Goal: Task Accomplishment & Management: Use online tool/utility

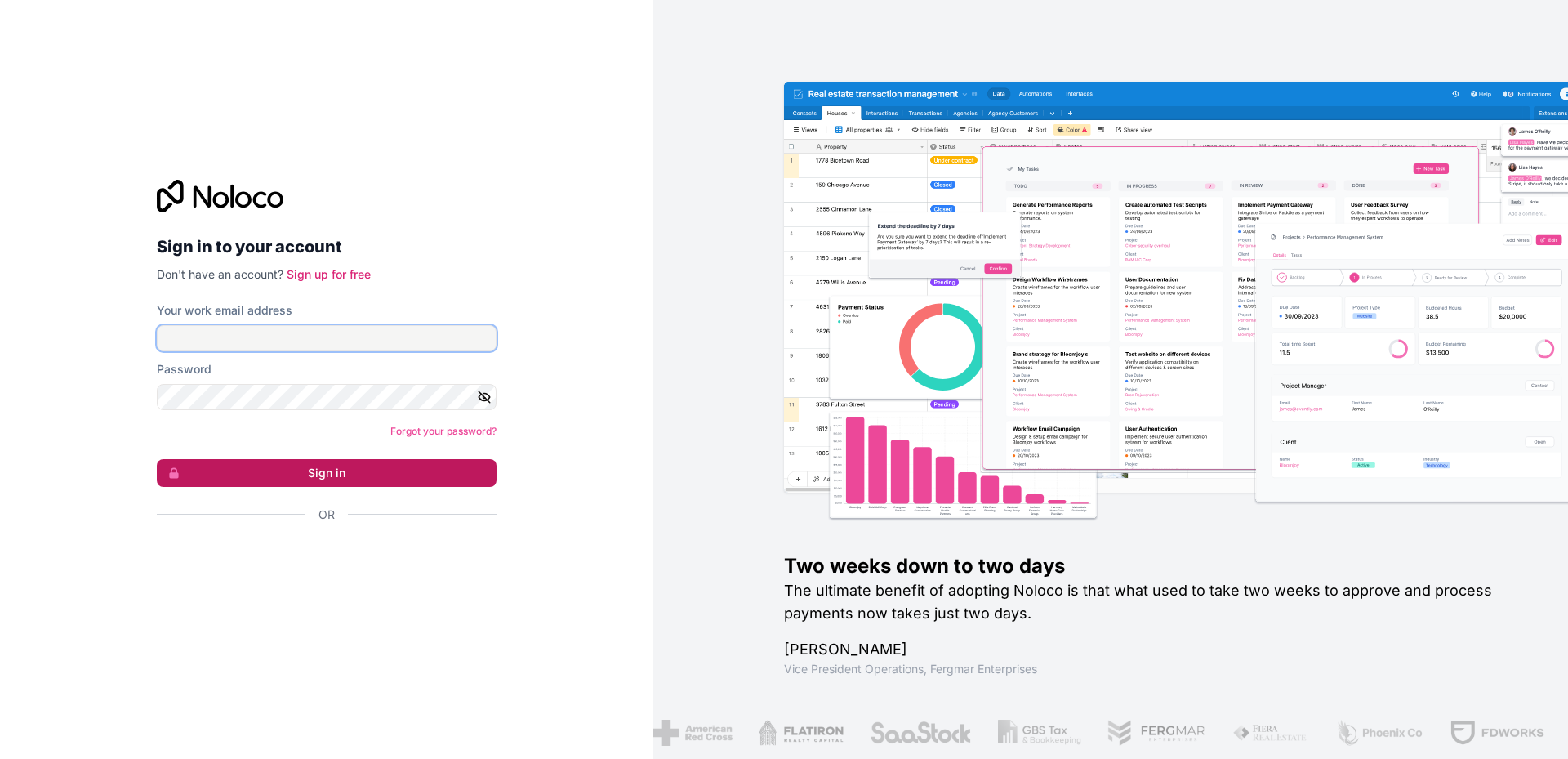
type input "[PERSON_NAME][EMAIL_ADDRESS][DOMAIN_NAME]"
click at [331, 474] on button "Sign in" at bounding box center [327, 473] width 340 height 28
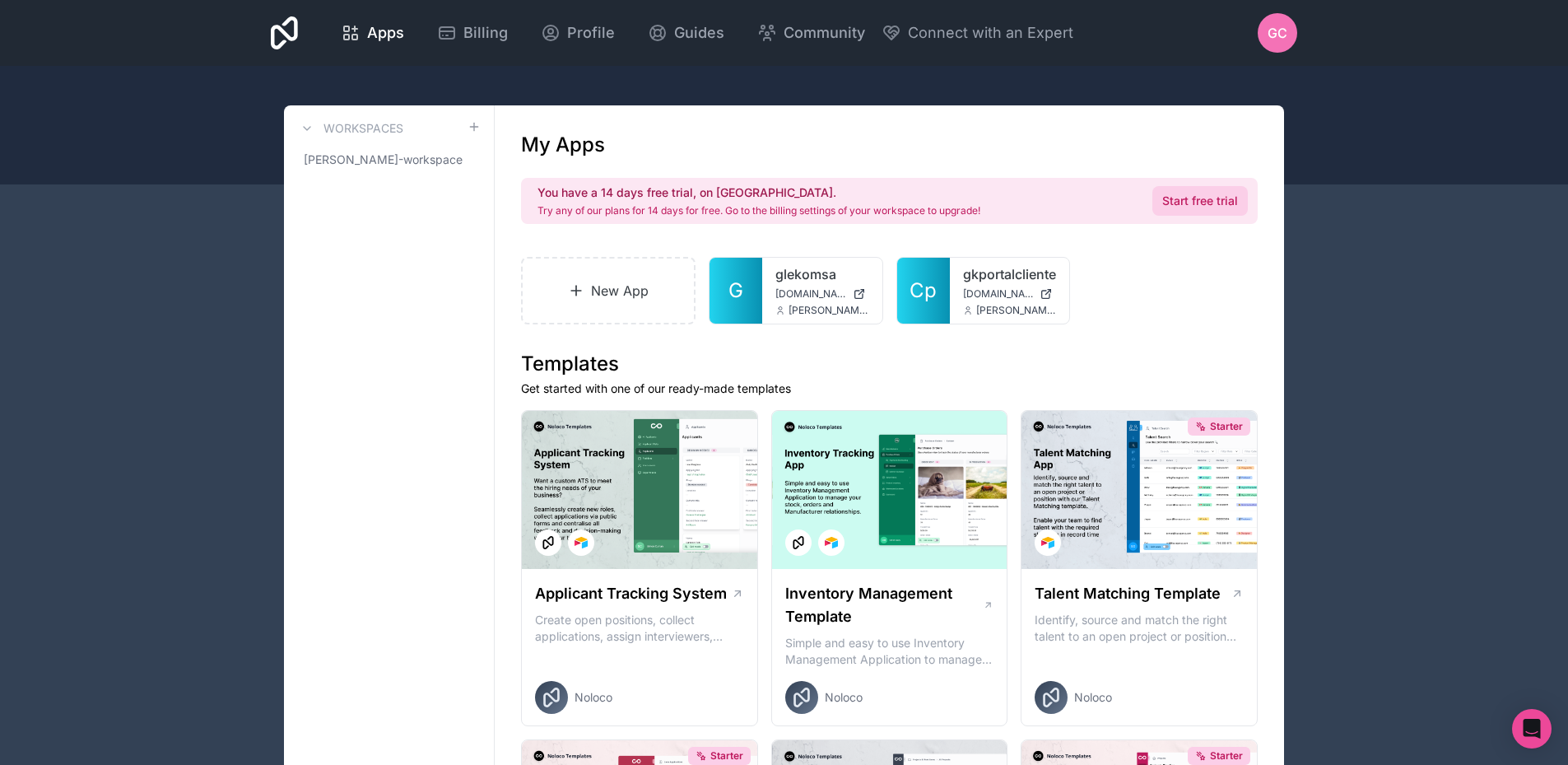
click at [1207, 200] on link "Start free trial" at bounding box center [1200, 201] width 95 height 29
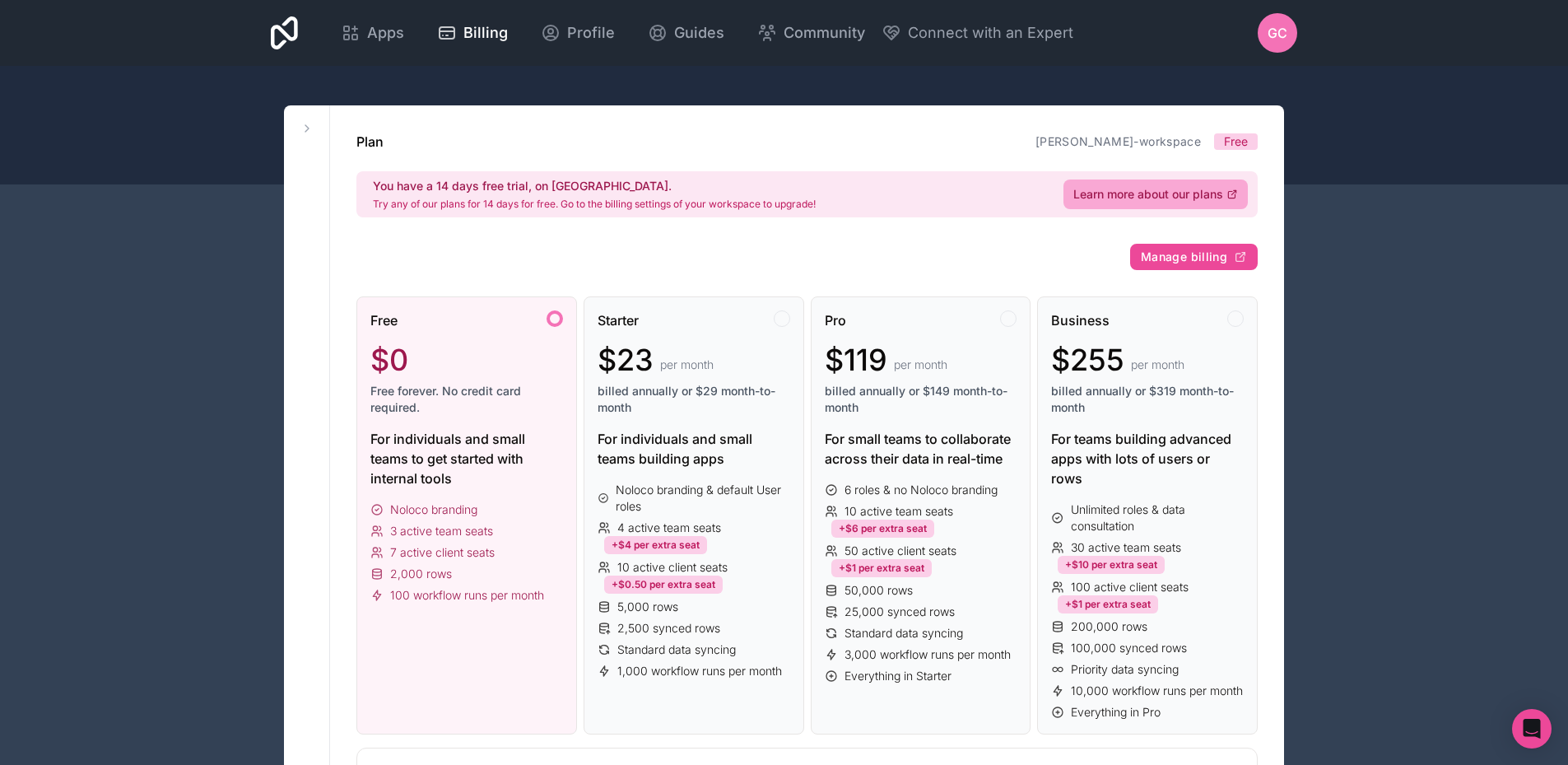
click at [493, 375] on div "$0" at bounding box center [466, 360] width 193 height 33
click at [1159, 200] on span "Learn more about our plans" at bounding box center [1148, 194] width 150 height 16
click at [305, 129] on icon at bounding box center [307, 128] width 13 height 13
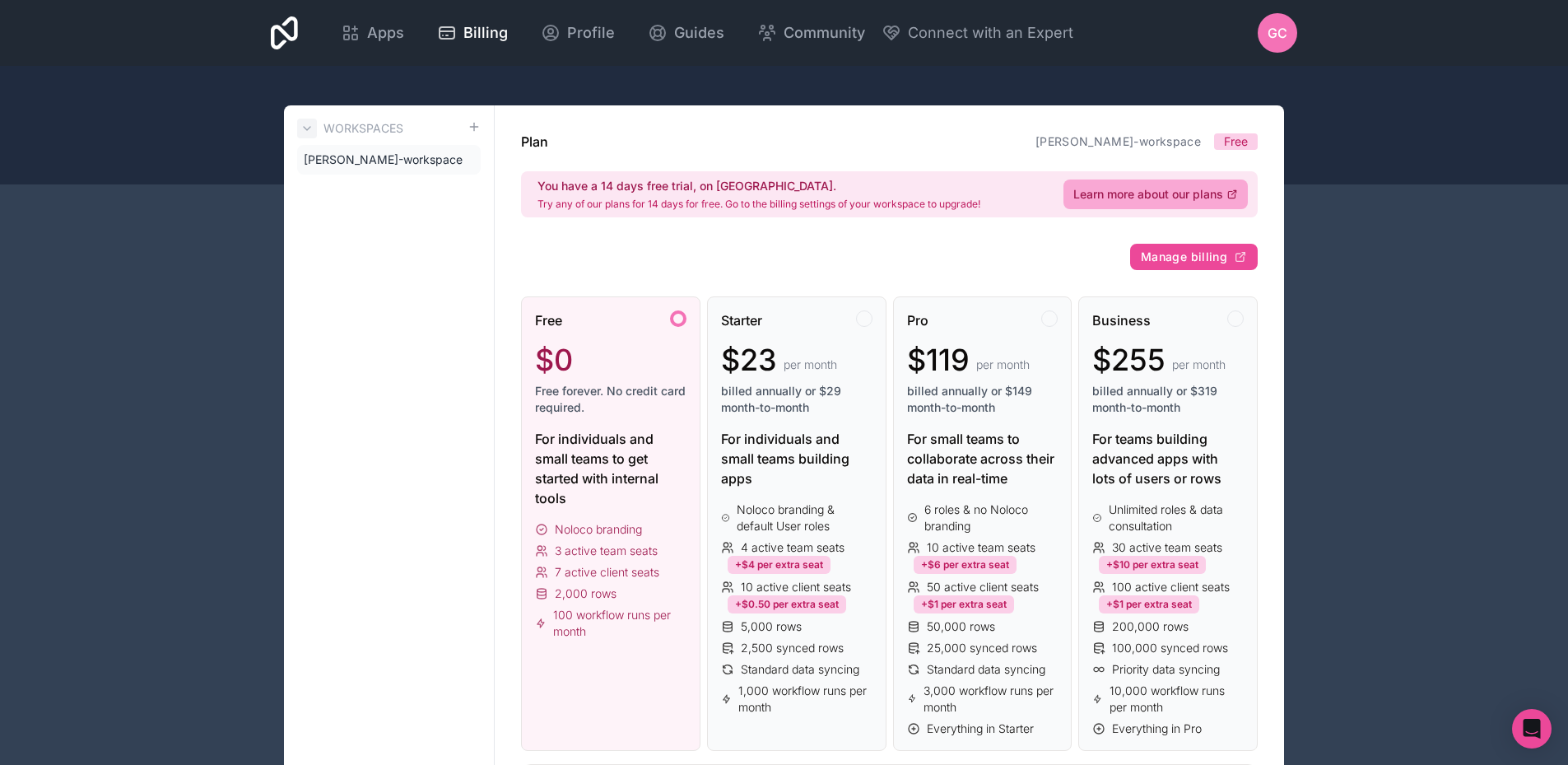
click at [314, 129] on button at bounding box center [307, 128] width 20 height 20
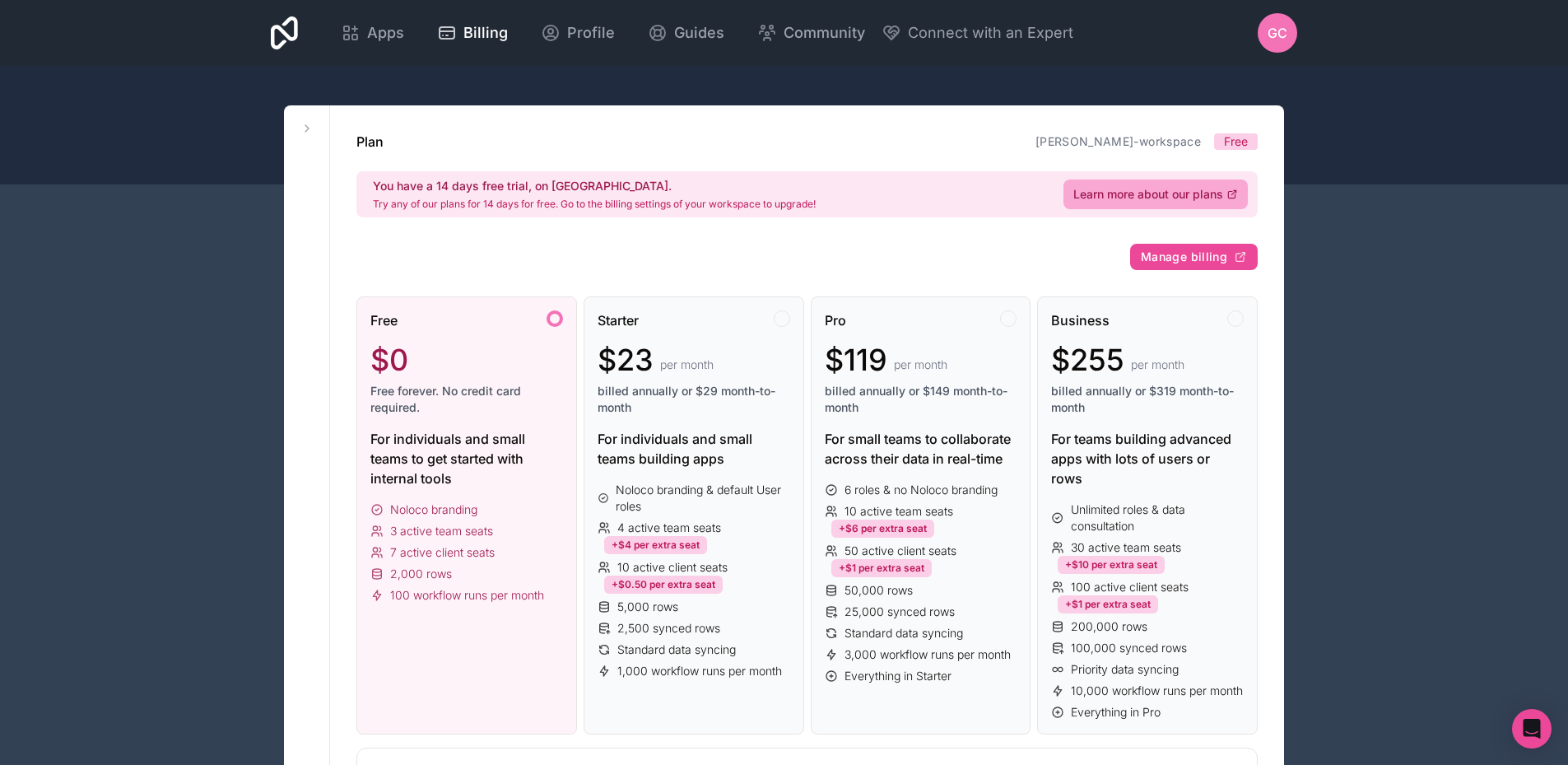
click at [461, 394] on span "Free forever. No credit card required." at bounding box center [466, 399] width 193 height 33
click at [552, 321] on div at bounding box center [554, 318] width 16 height 16
click at [1243, 137] on span "Free" at bounding box center [1236, 141] width 24 height 16
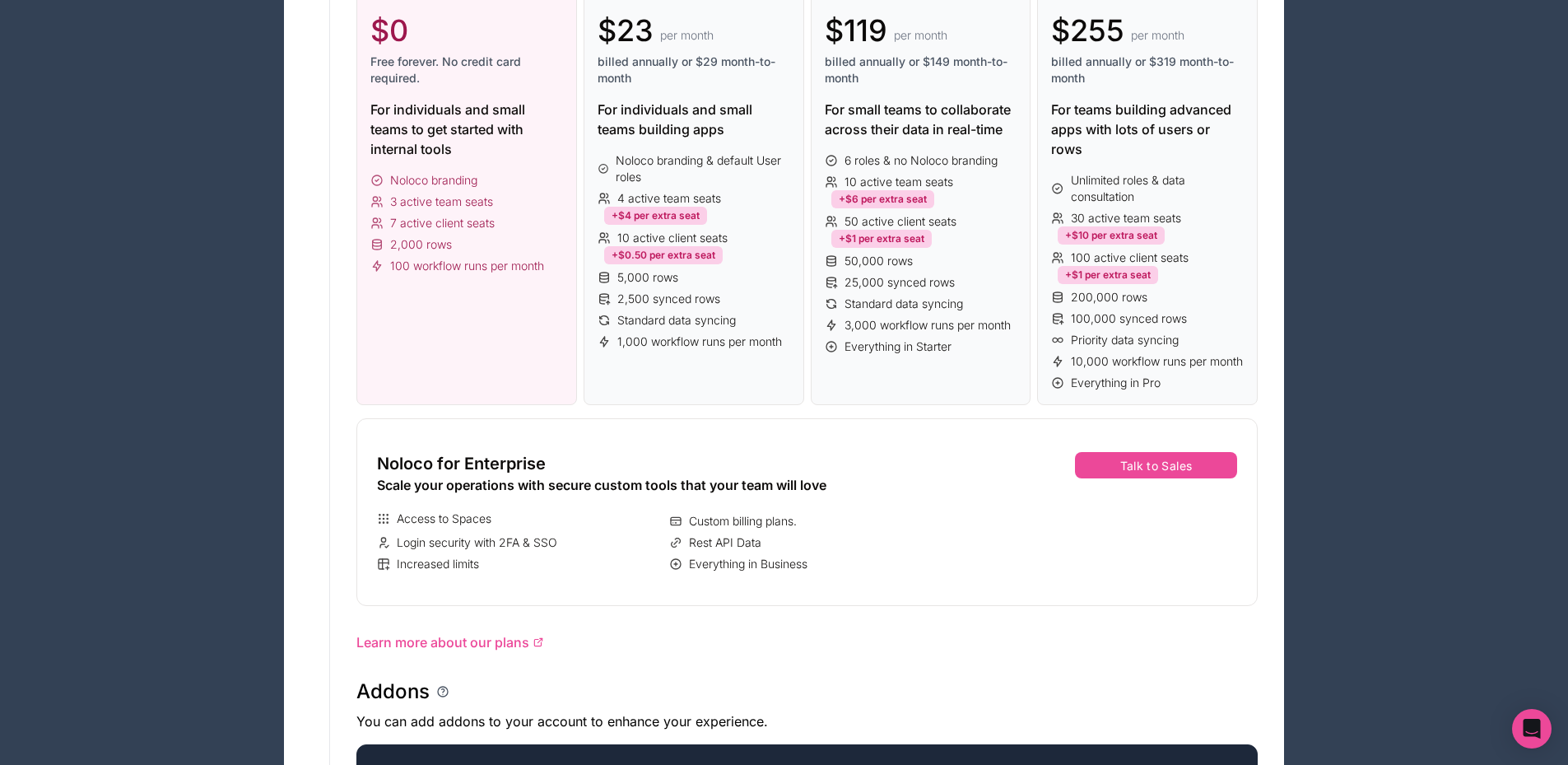
click at [1335, 273] on div "Apps Billing Profile Guides Community Connect with an Expert GC Billing Profile…" at bounding box center [784, 737] width 1568 height 2134
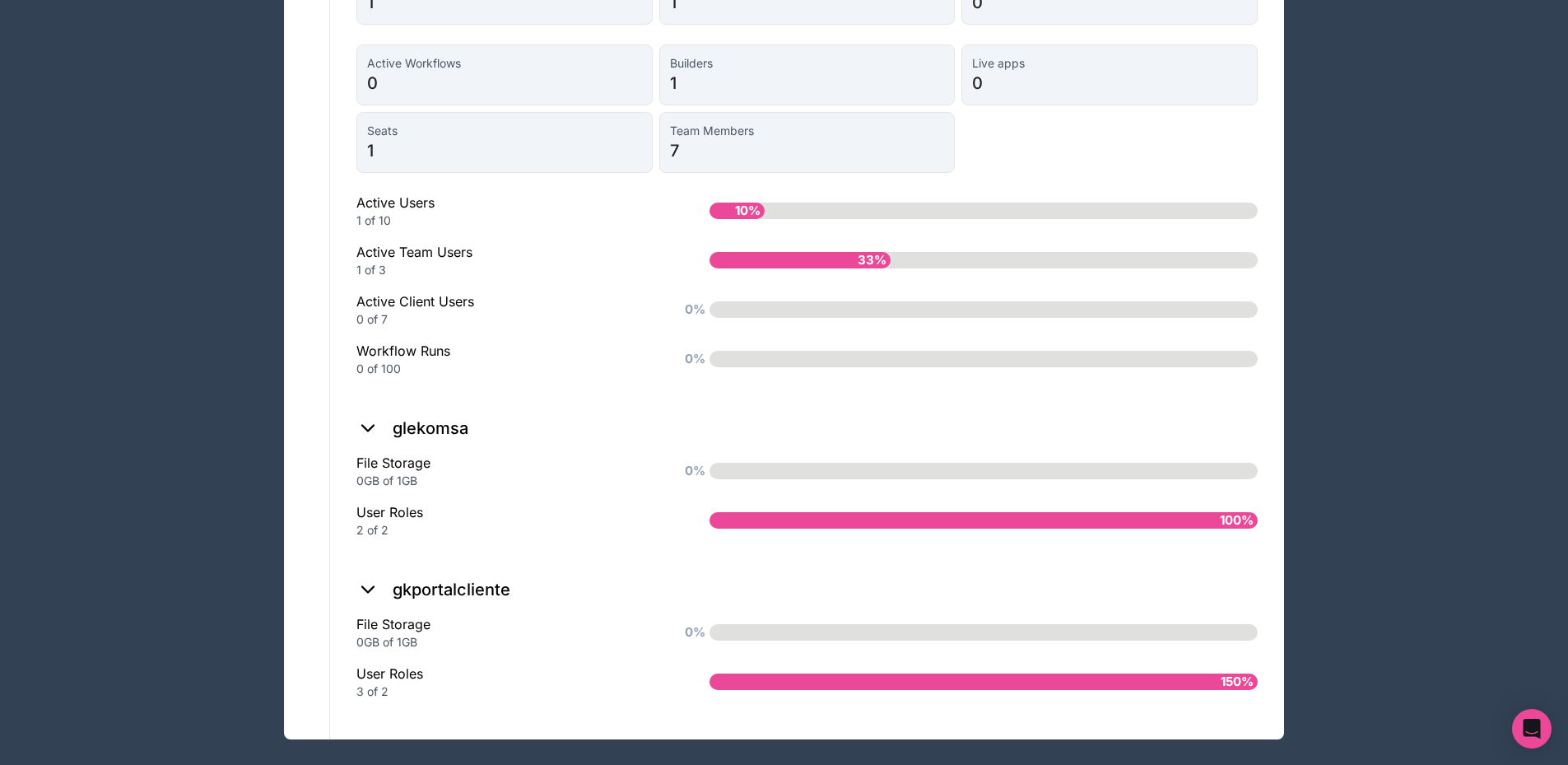
scroll to position [1385, 0]
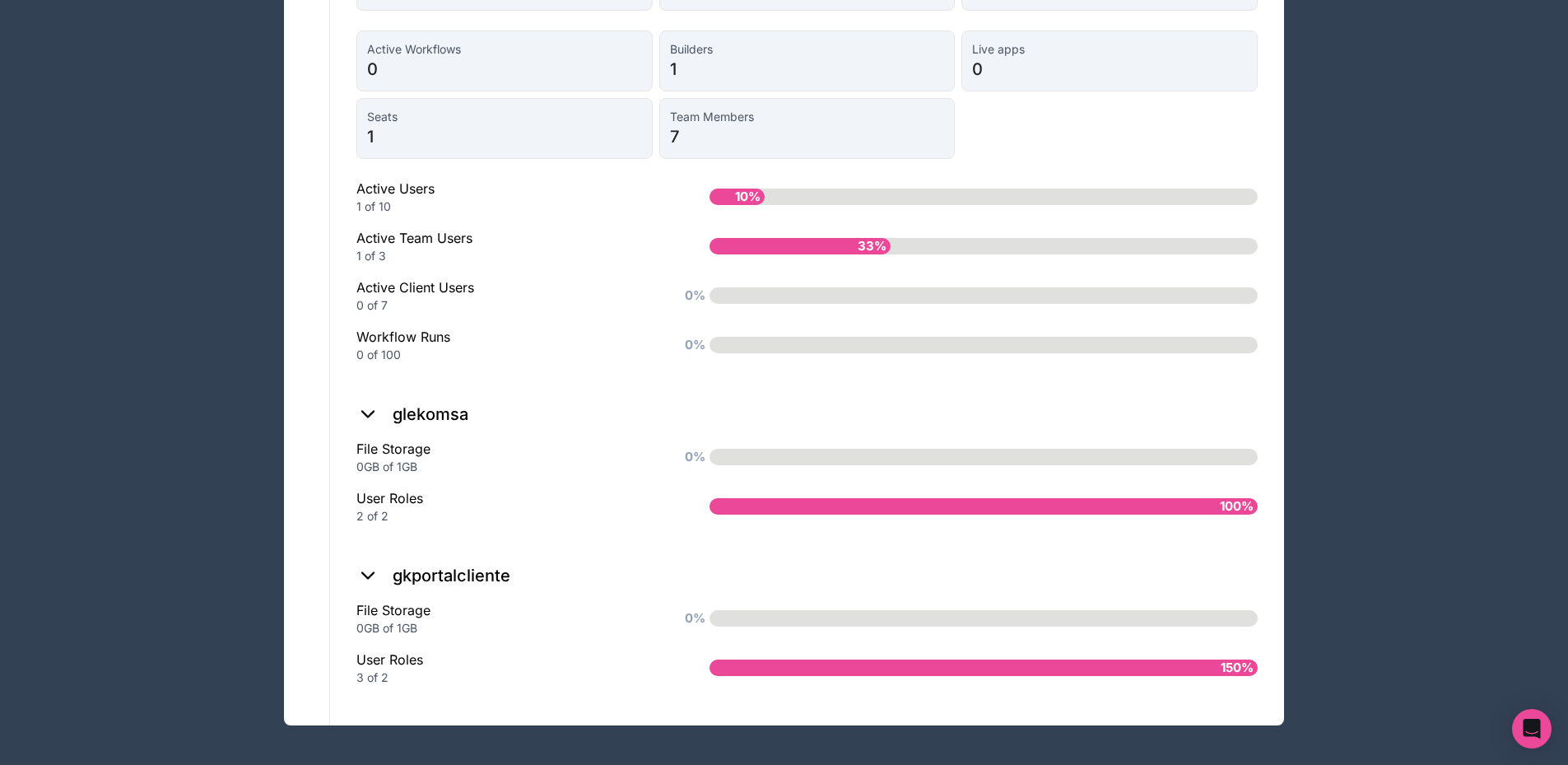
click at [363, 569] on icon at bounding box center [367, 576] width 23 height 23
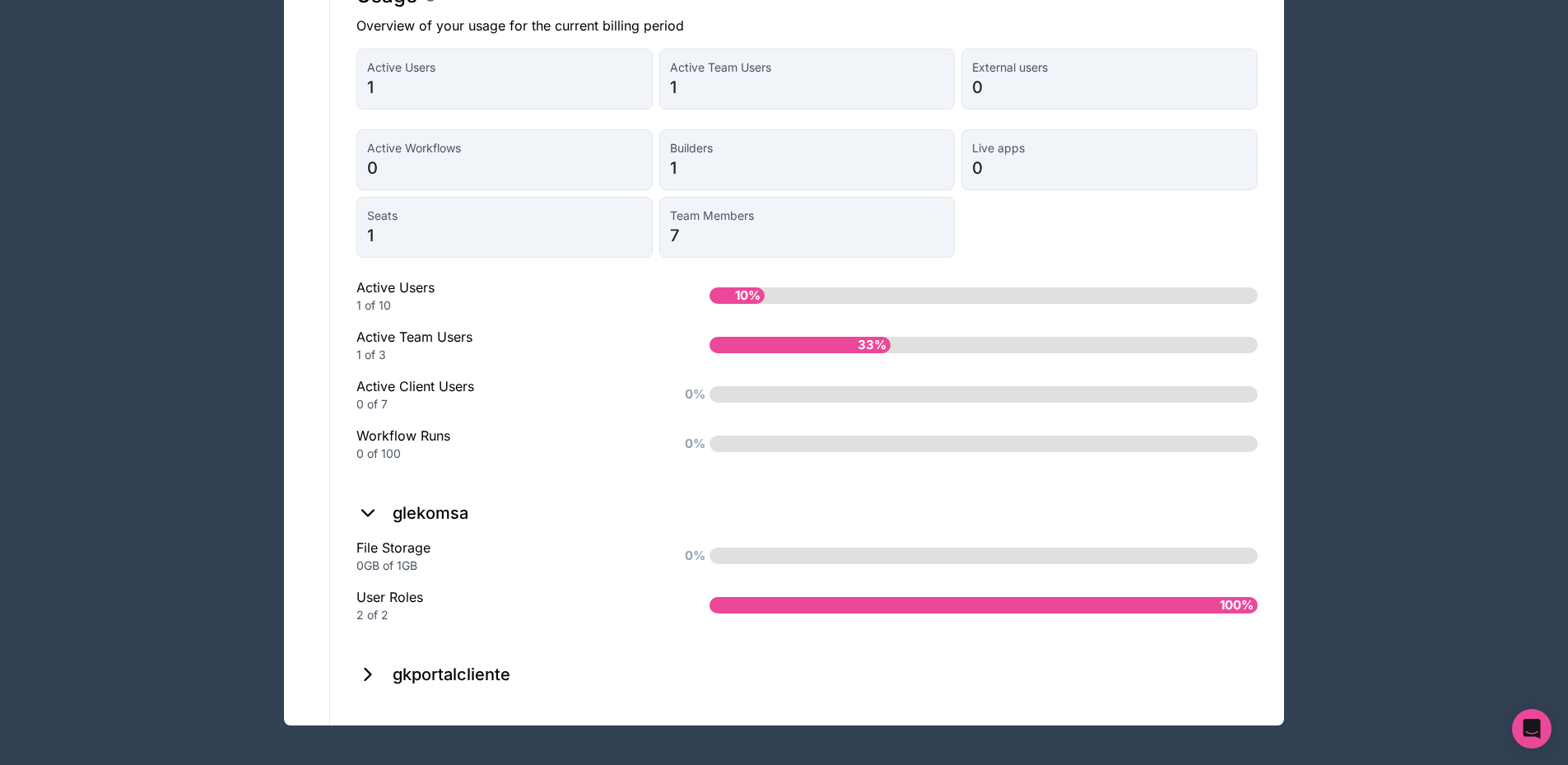
click at [363, 669] on icon at bounding box center [367, 675] width 23 height 23
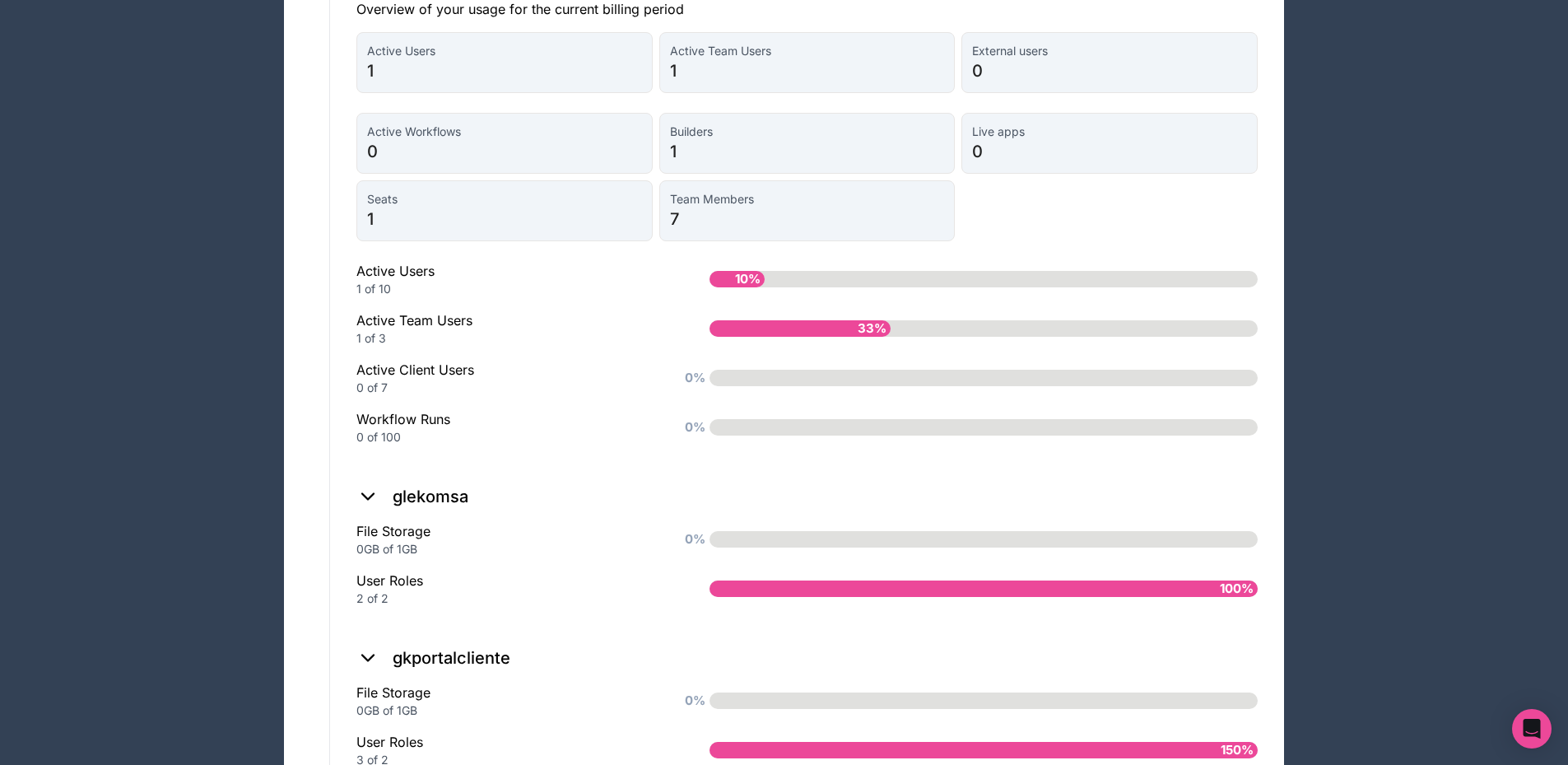
scroll to position [1385, 0]
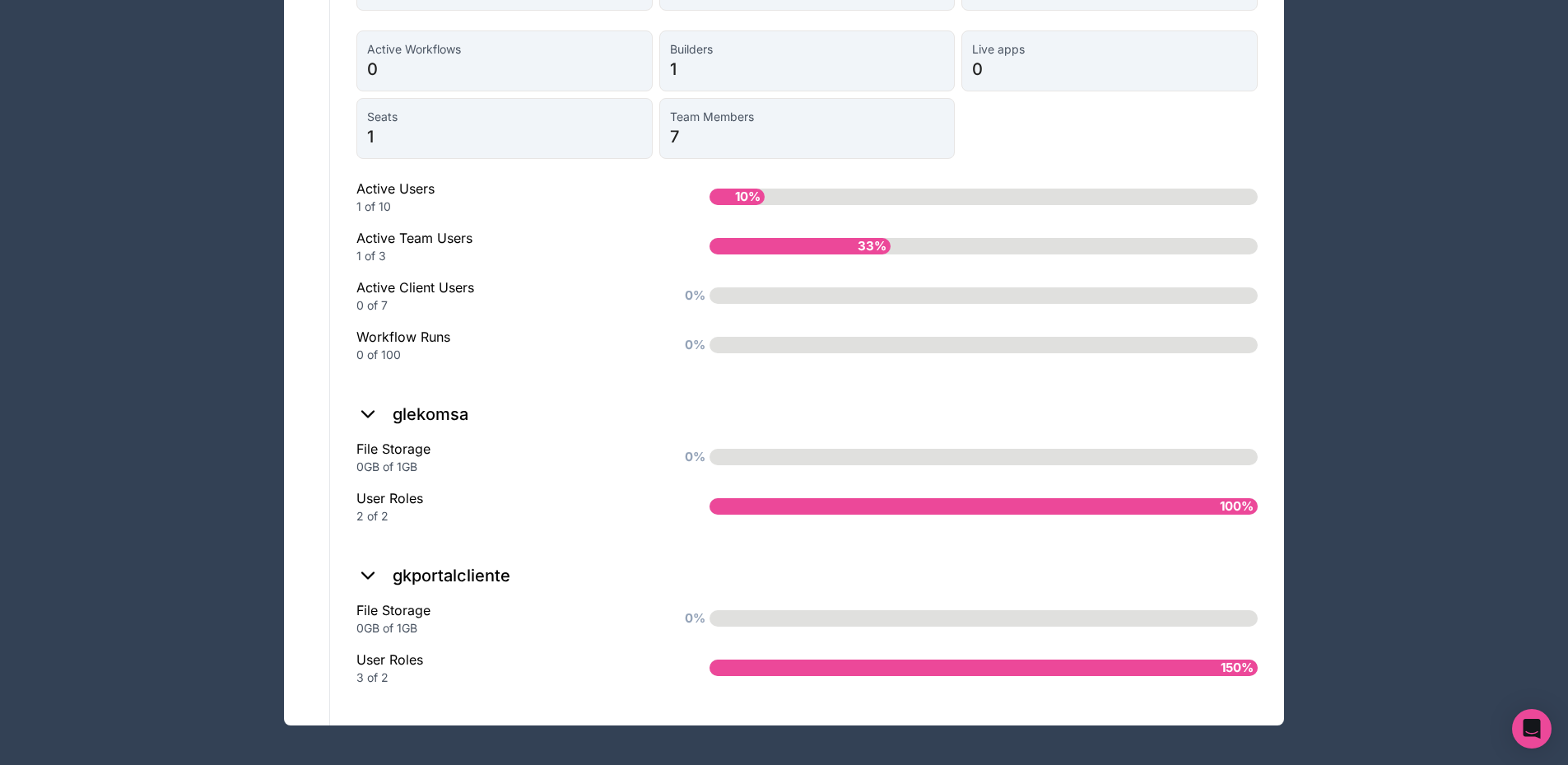
click at [369, 421] on icon at bounding box center [367, 414] width 23 height 23
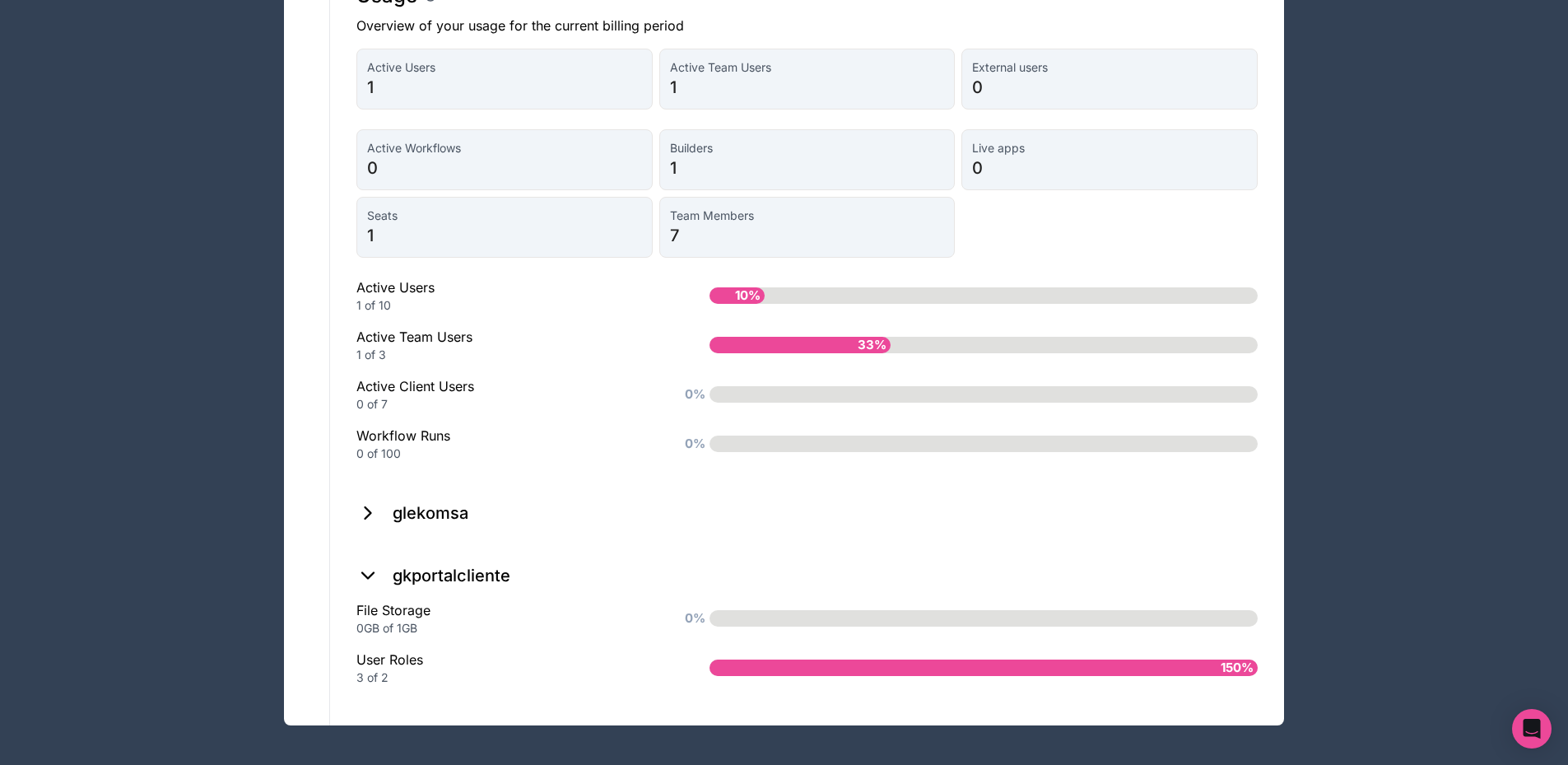
click at [374, 577] on icon at bounding box center [367, 576] width 23 height 23
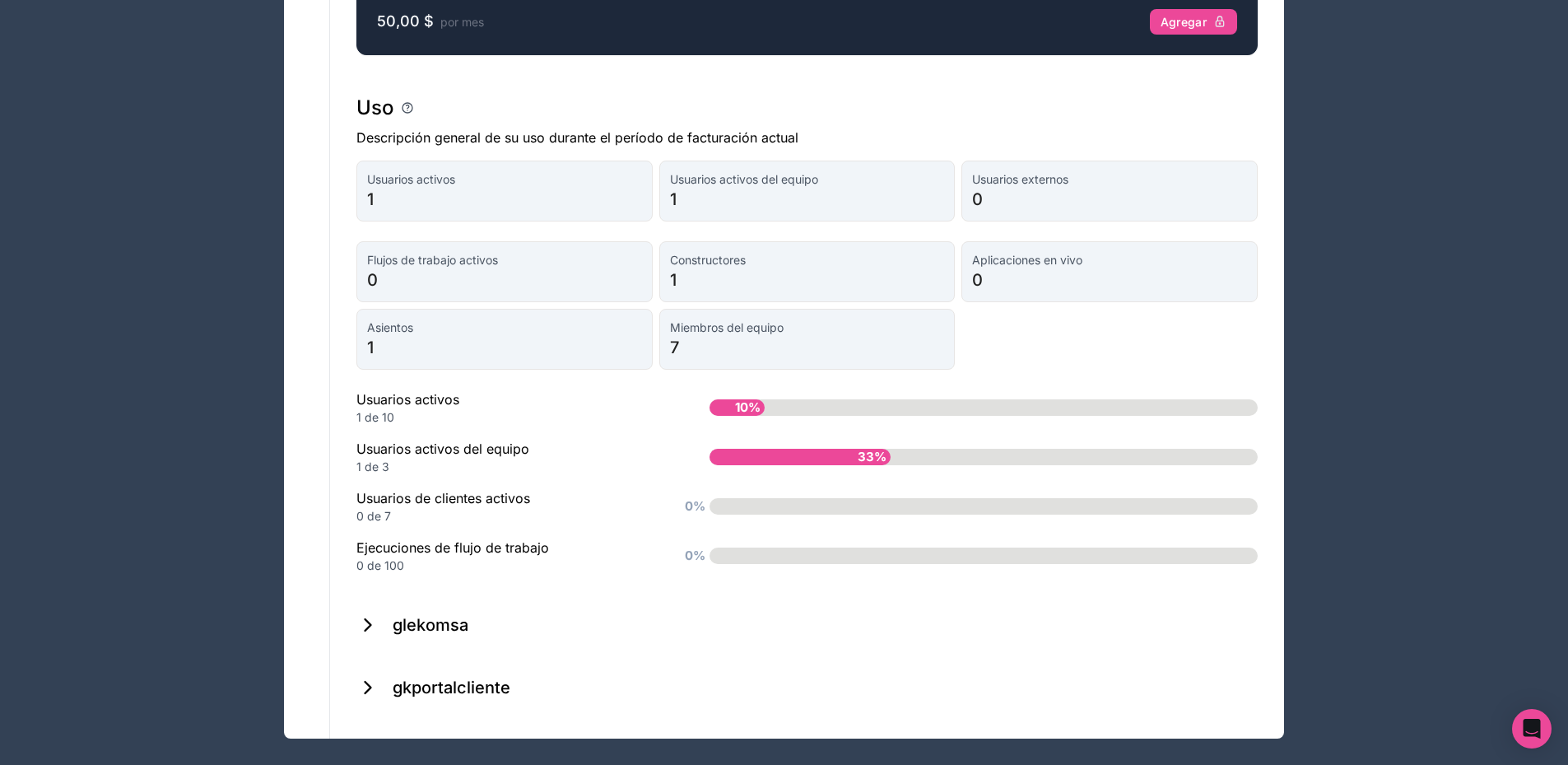
scroll to position [1237, 0]
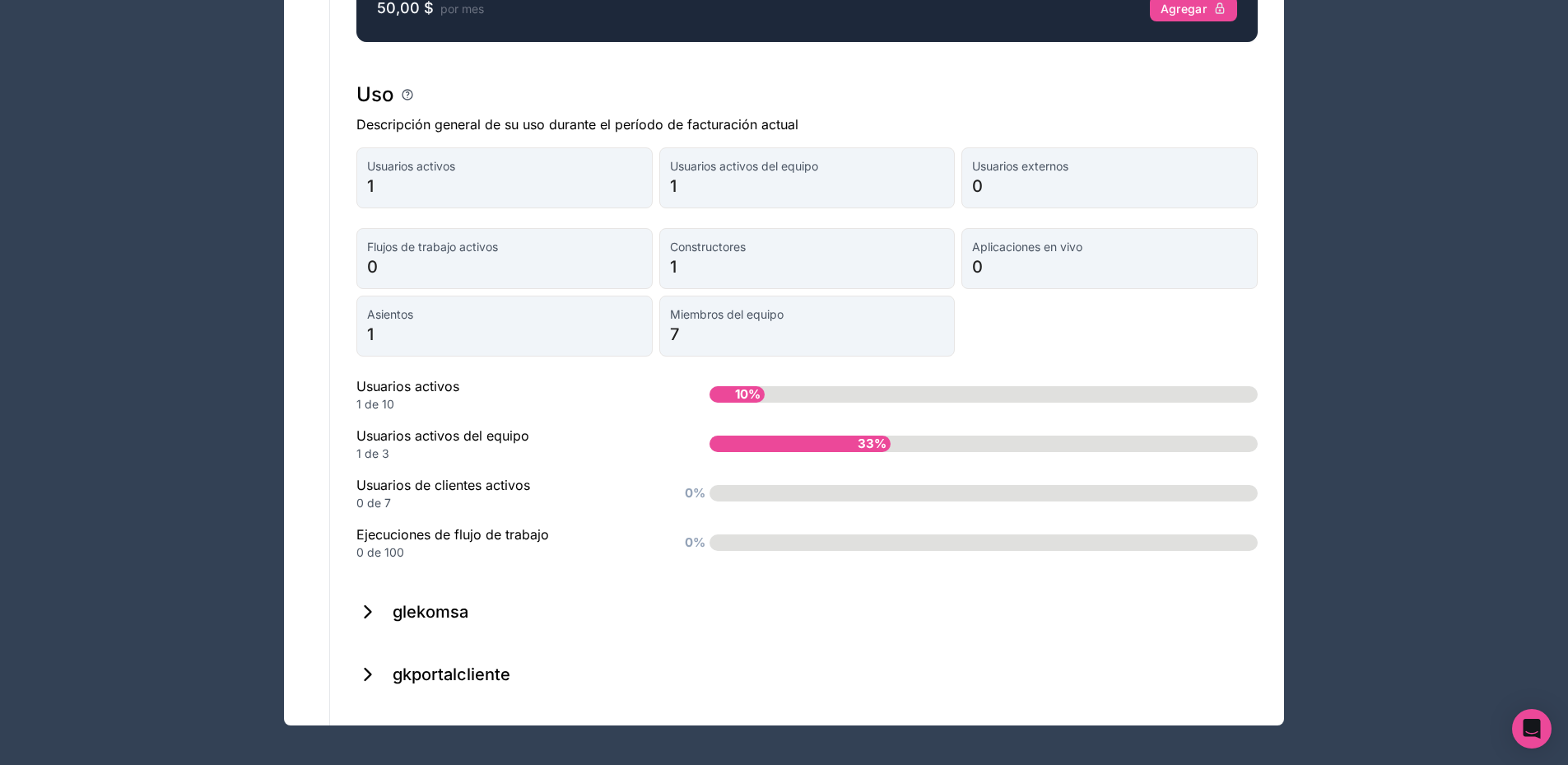
click at [367, 615] on icon at bounding box center [368, 611] width 6 height 11
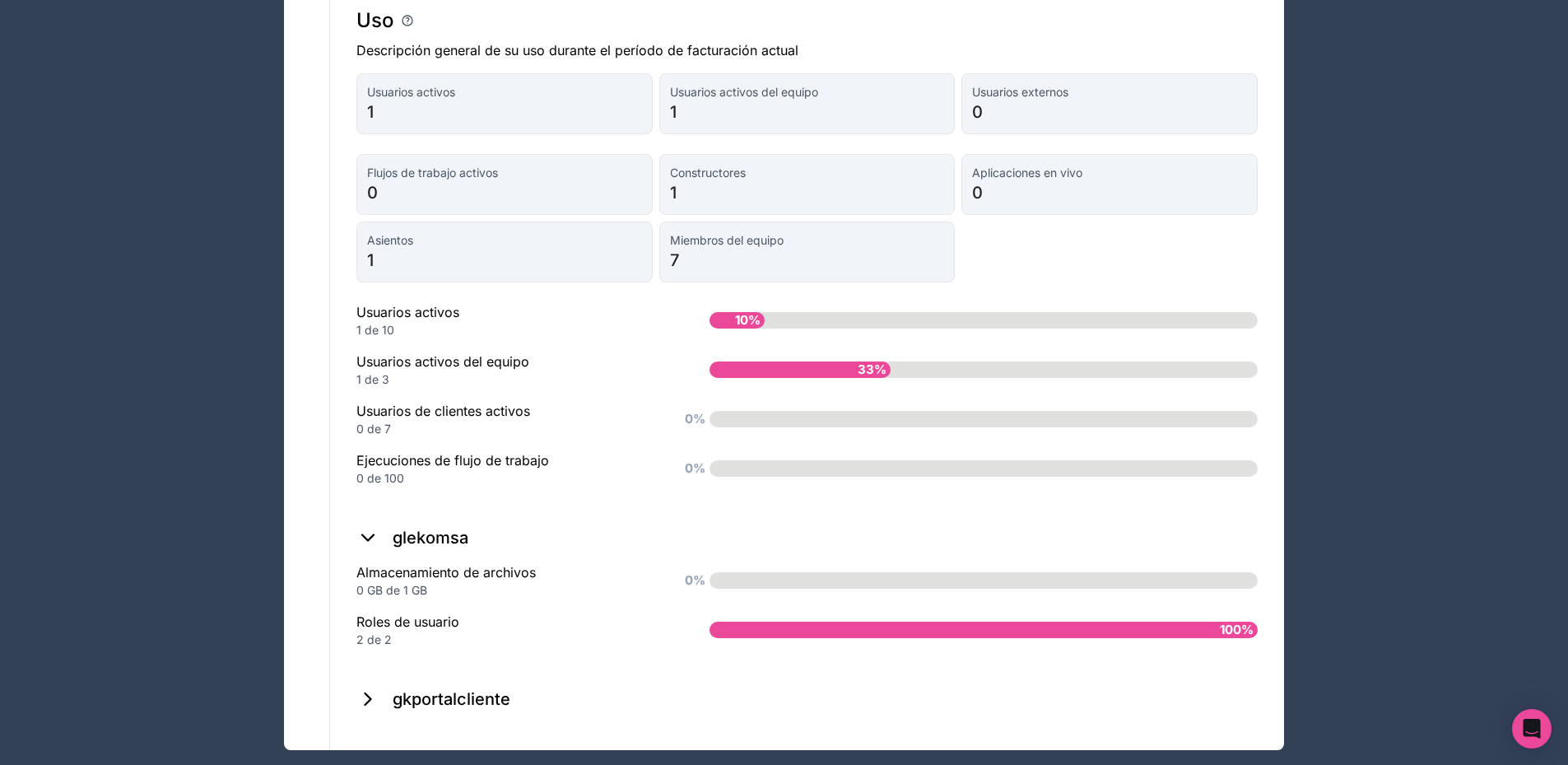
scroll to position [1336, 0]
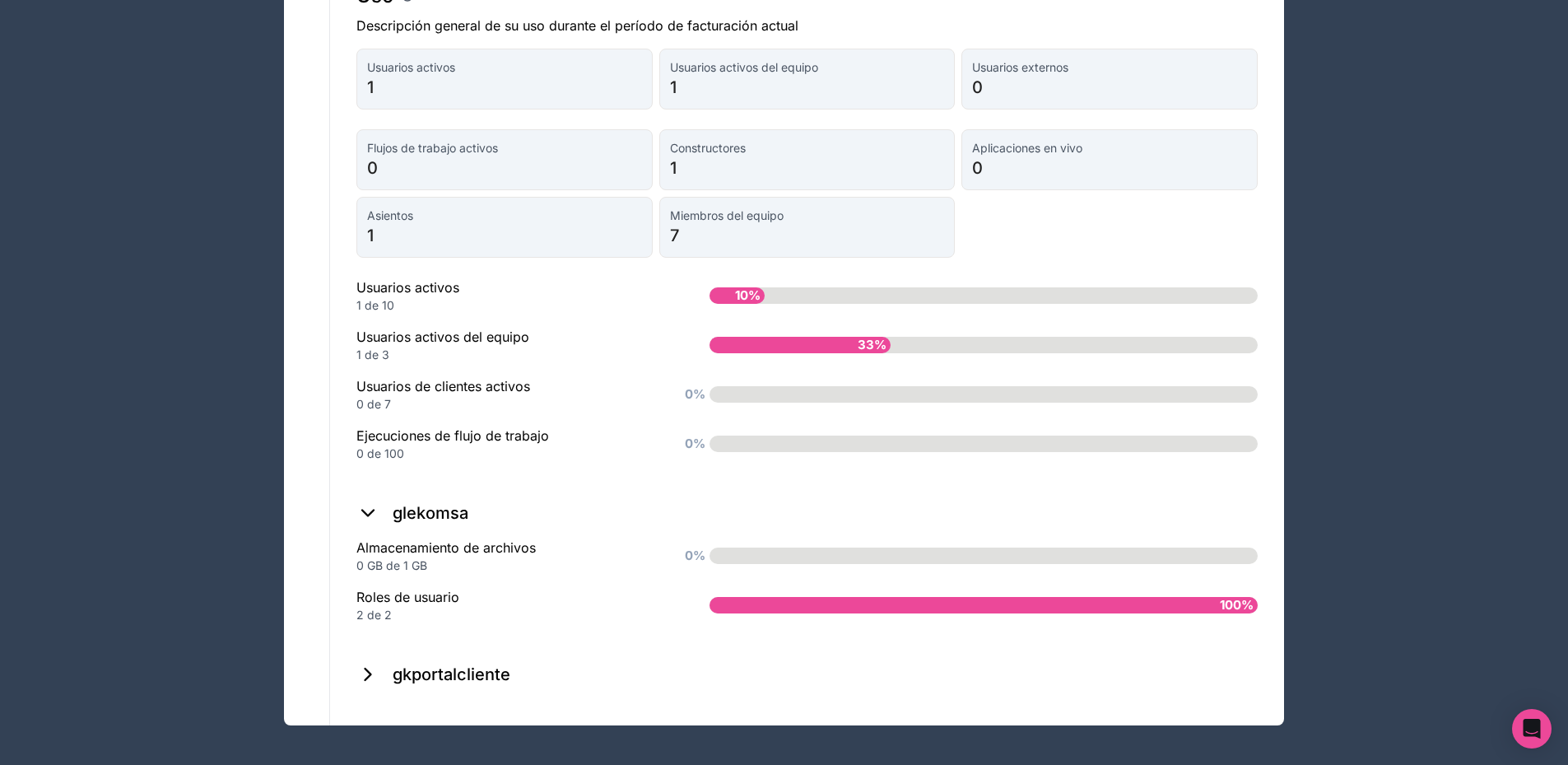
click at [369, 671] on icon at bounding box center [368, 675] width 6 height 11
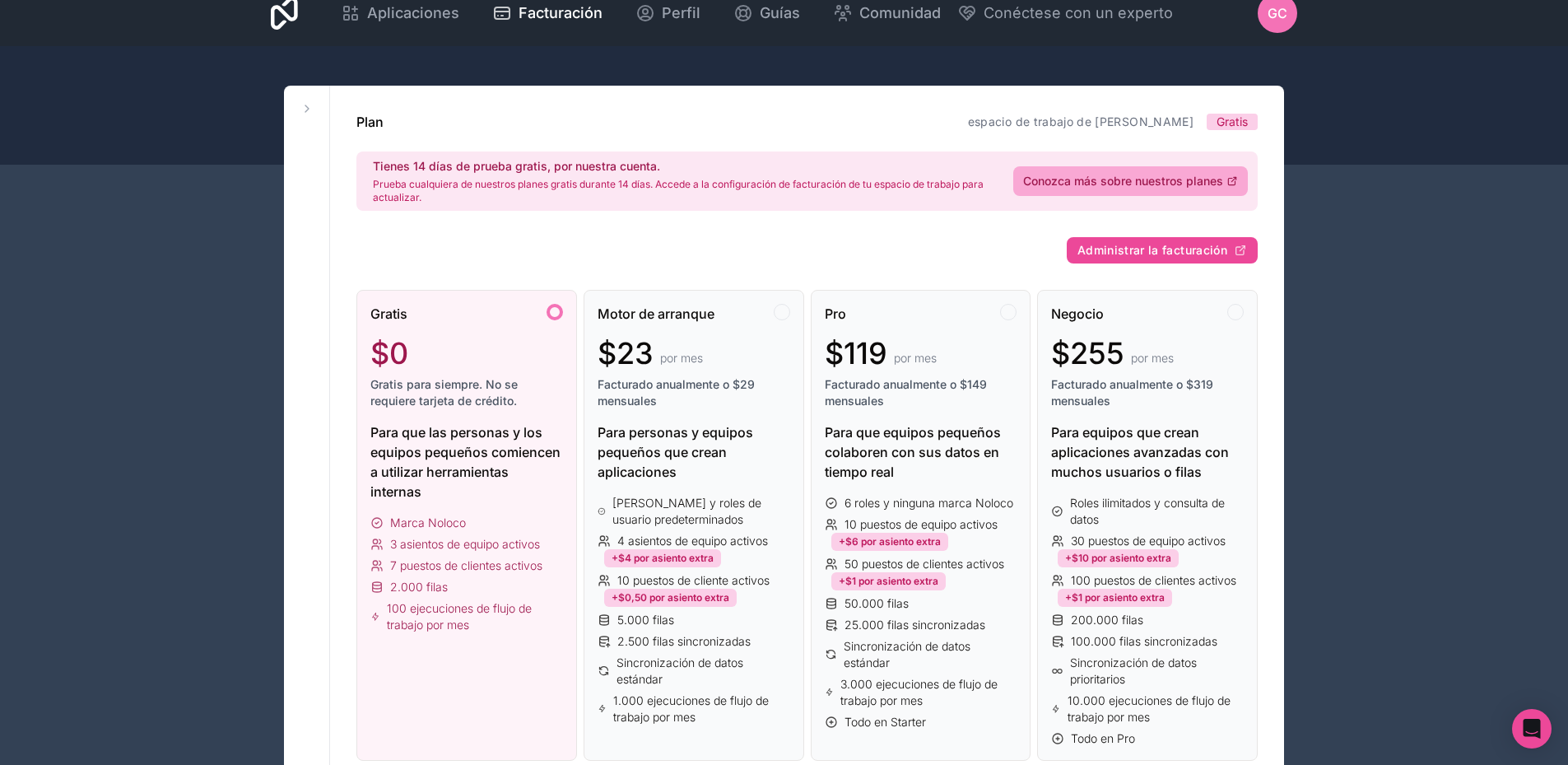
scroll to position [0, 0]
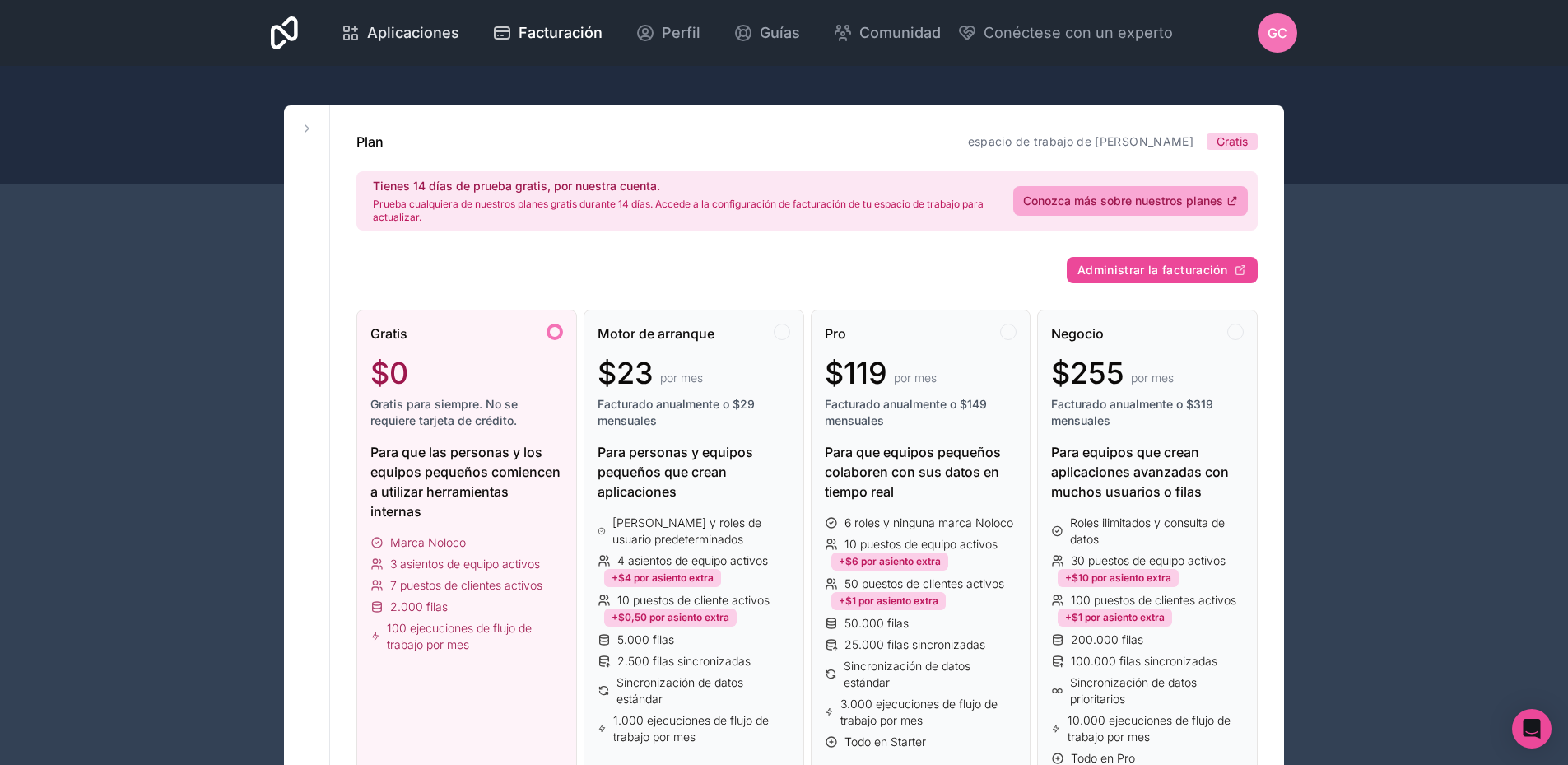
click at [445, 38] on font "Aplicaciones" at bounding box center [413, 32] width 92 height 17
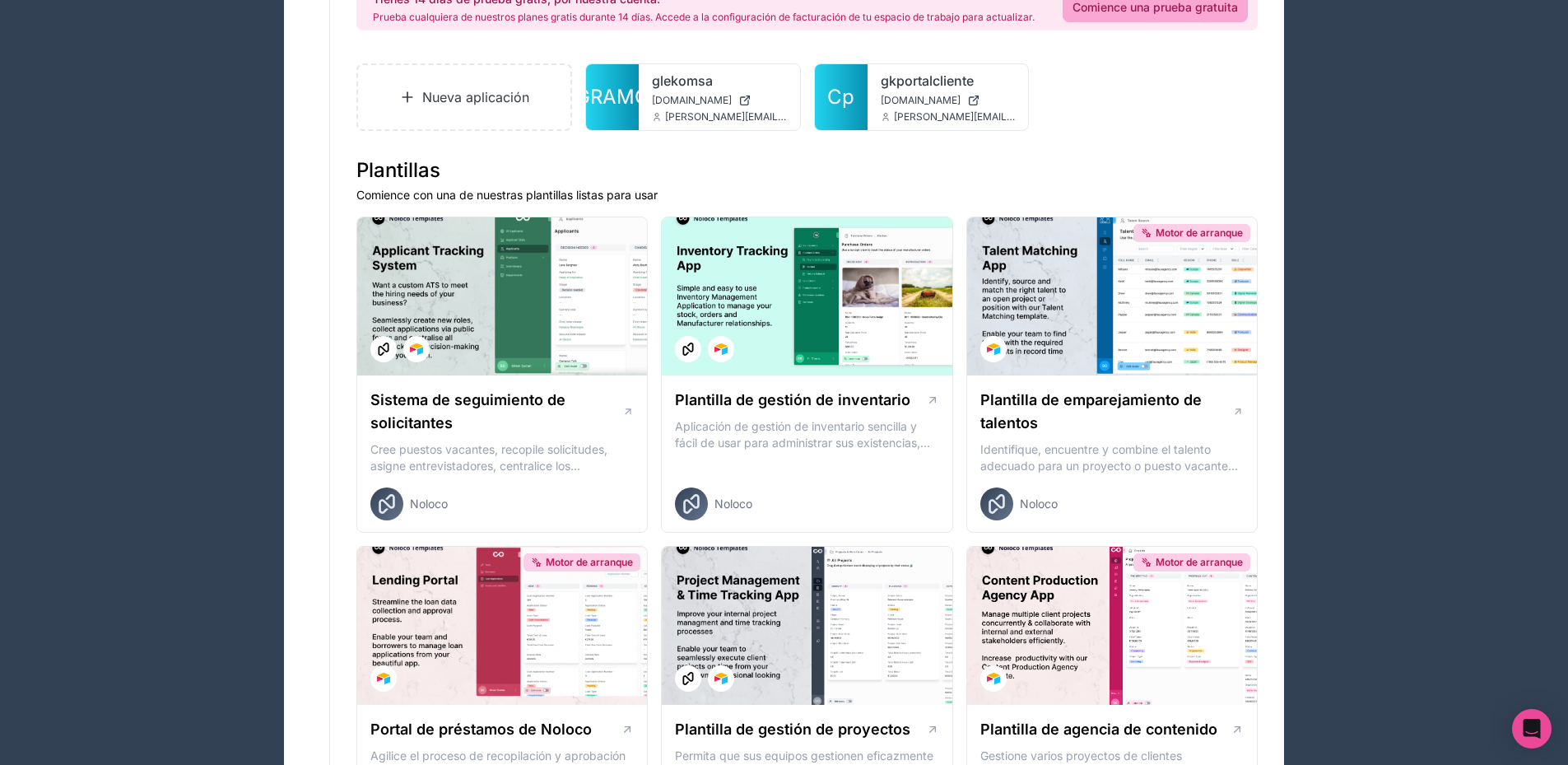
scroll to position [149, 0]
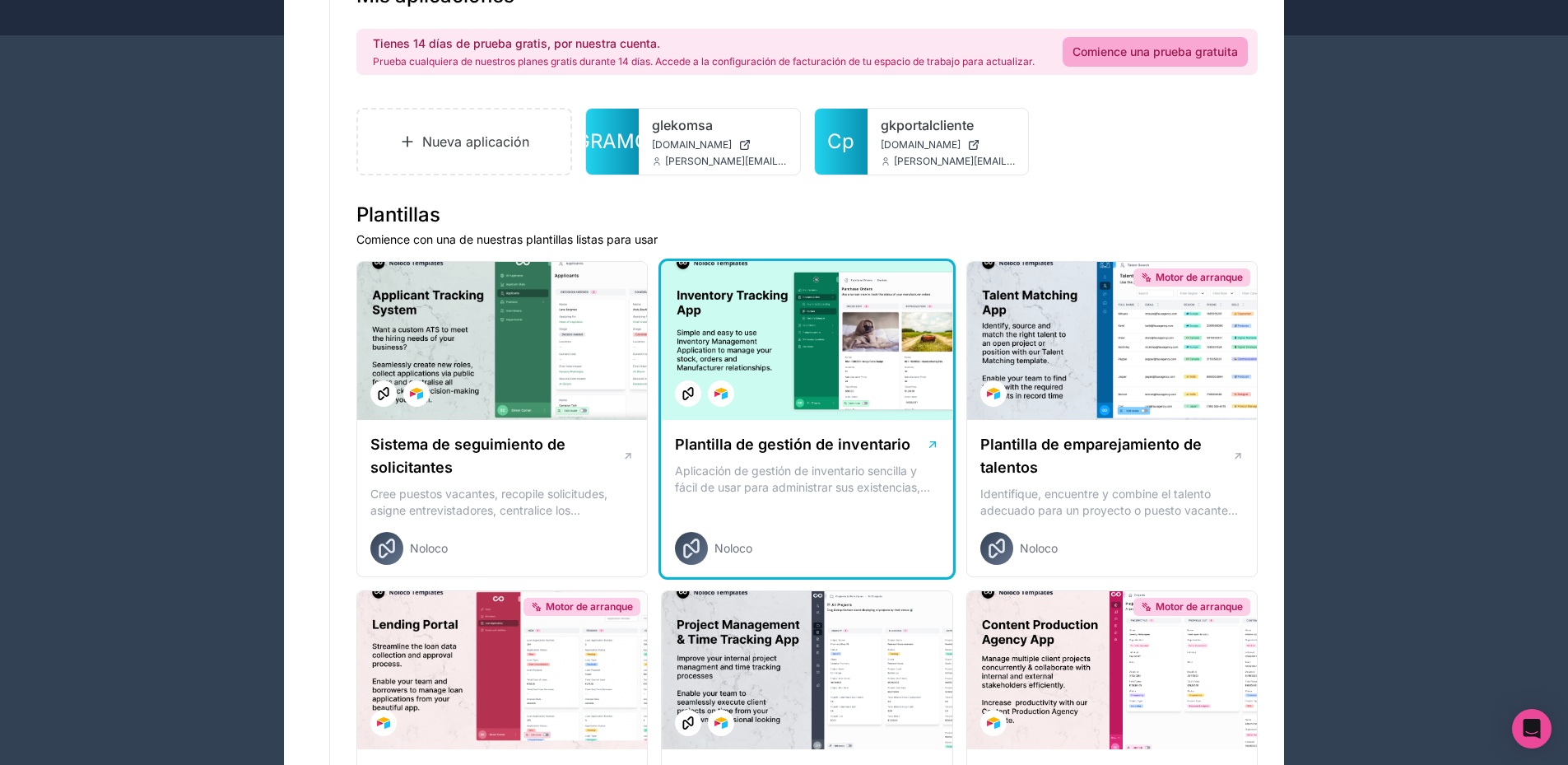
click at [841, 378] on div at bounding box center [807, 341] width 290 height 158
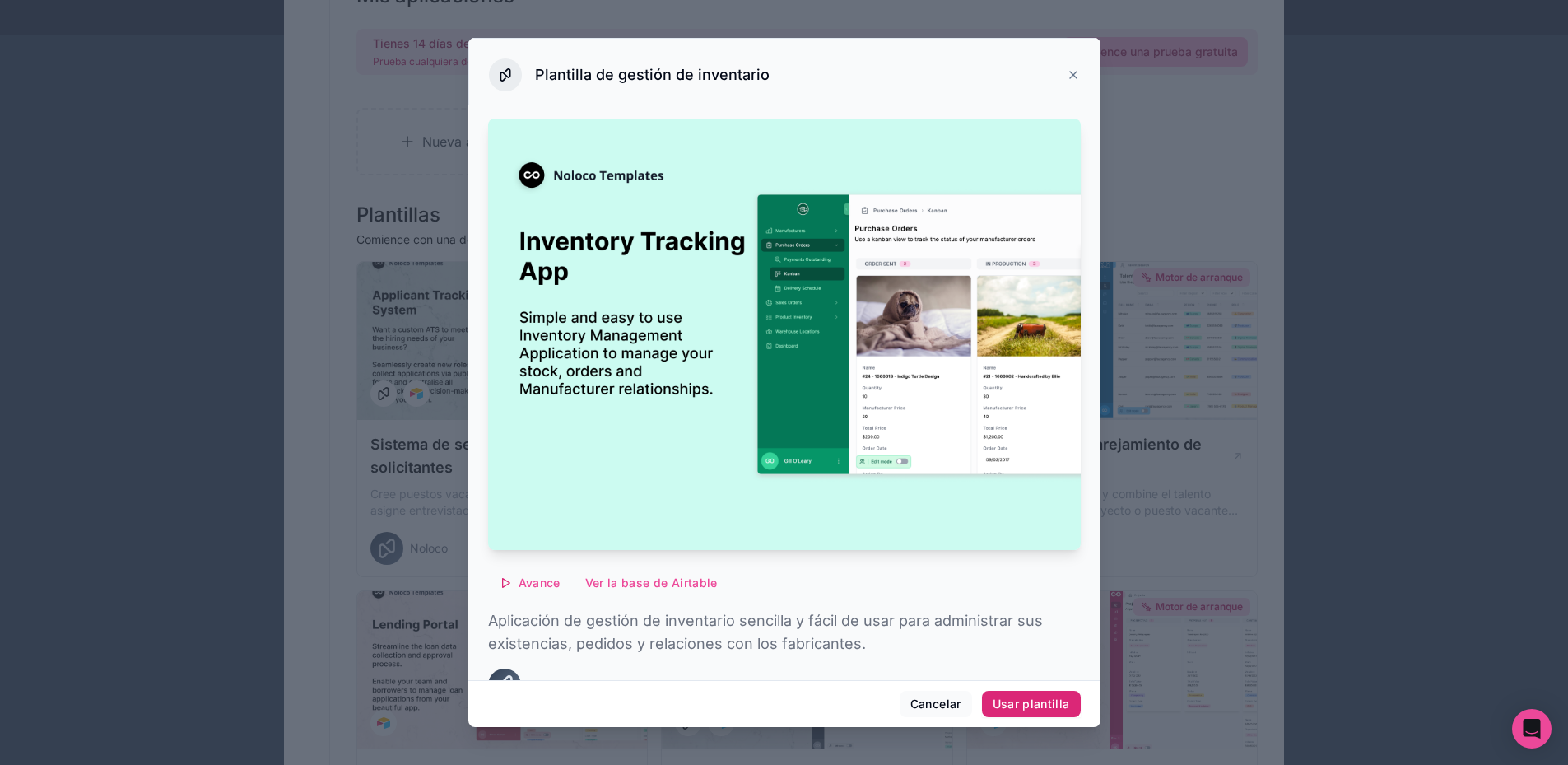
click at [1007, 703] on font "Usar plantilla" at bounding box center [1031, 704] width 77 height 14
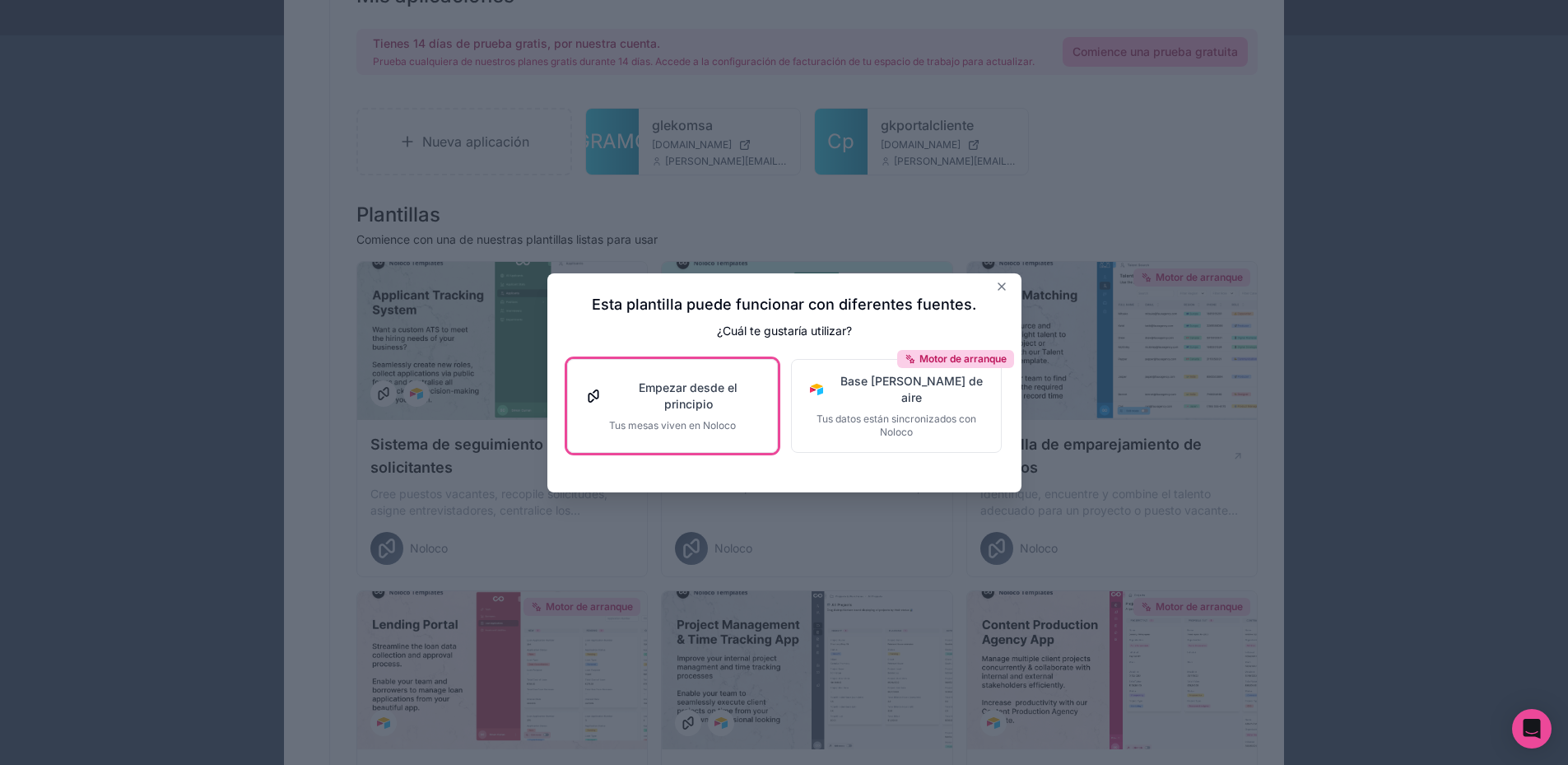
click at [683, 402] on font "Empezar desde el principio" at bounding box center [687, 396] width 99 height 30
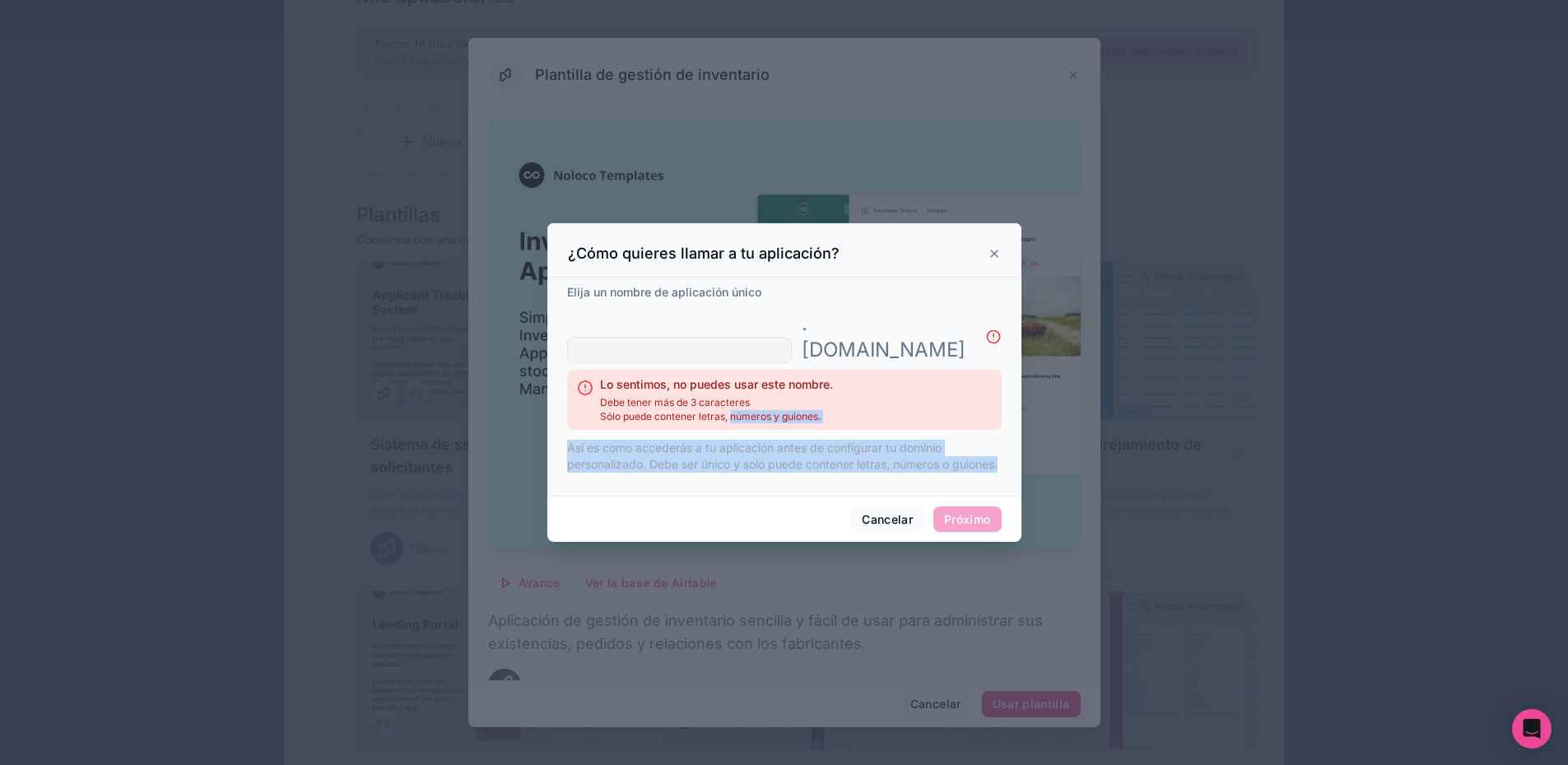
drag, startPoint x: 731, startPoint y: 401, endPoint x: 782, endPoint y: 464, distance: 81.1
click at [782, 462] on div "Elija un nombre de aplicación único .[DOMAIN_NAME] ​ Lo sentimos, no puedes usa…" at bounding box center [784, 383] width 435 height 199
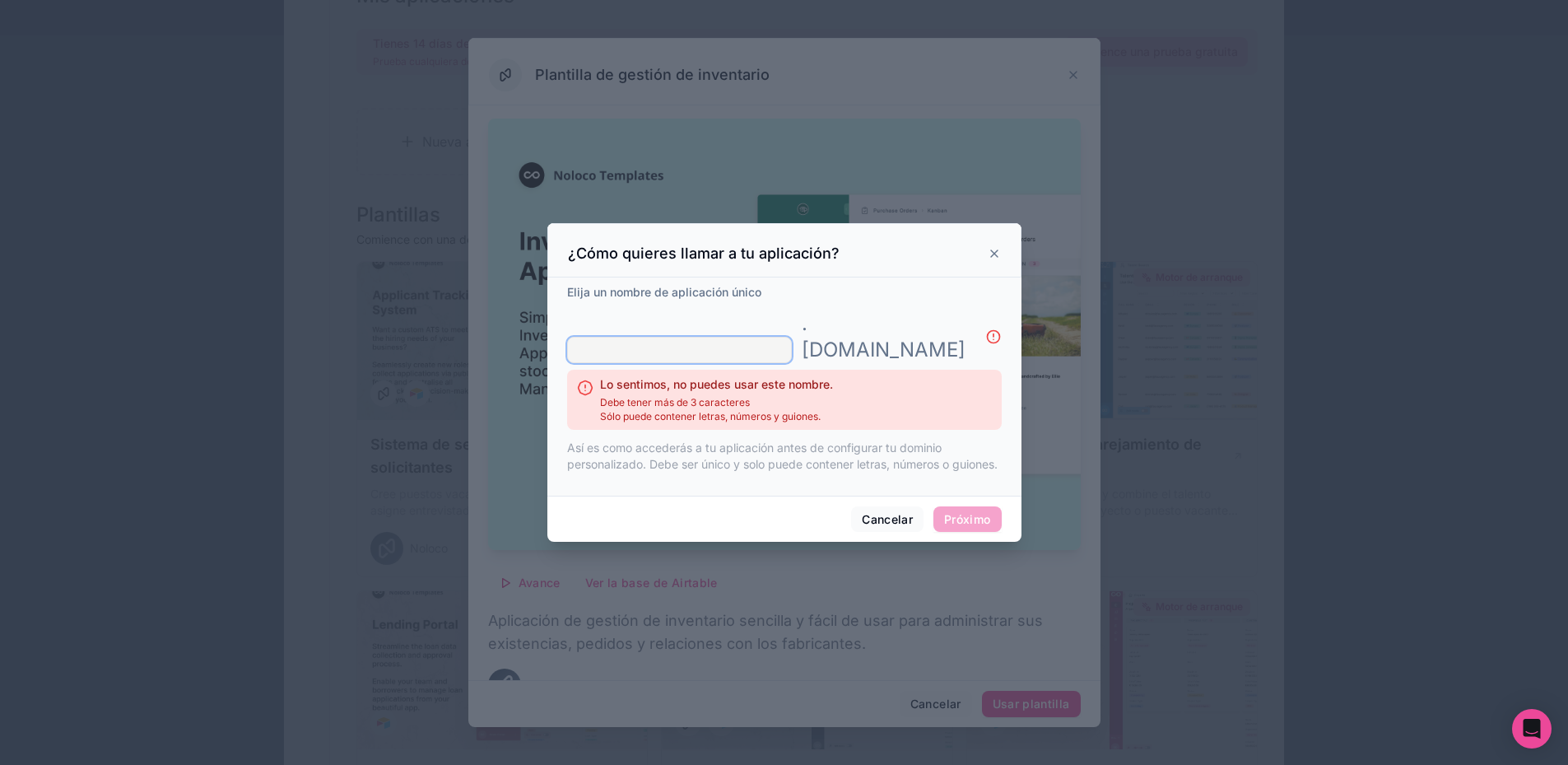
click at [676, 337] on input "text" at bounding box center [679, 350] width 225 height 26
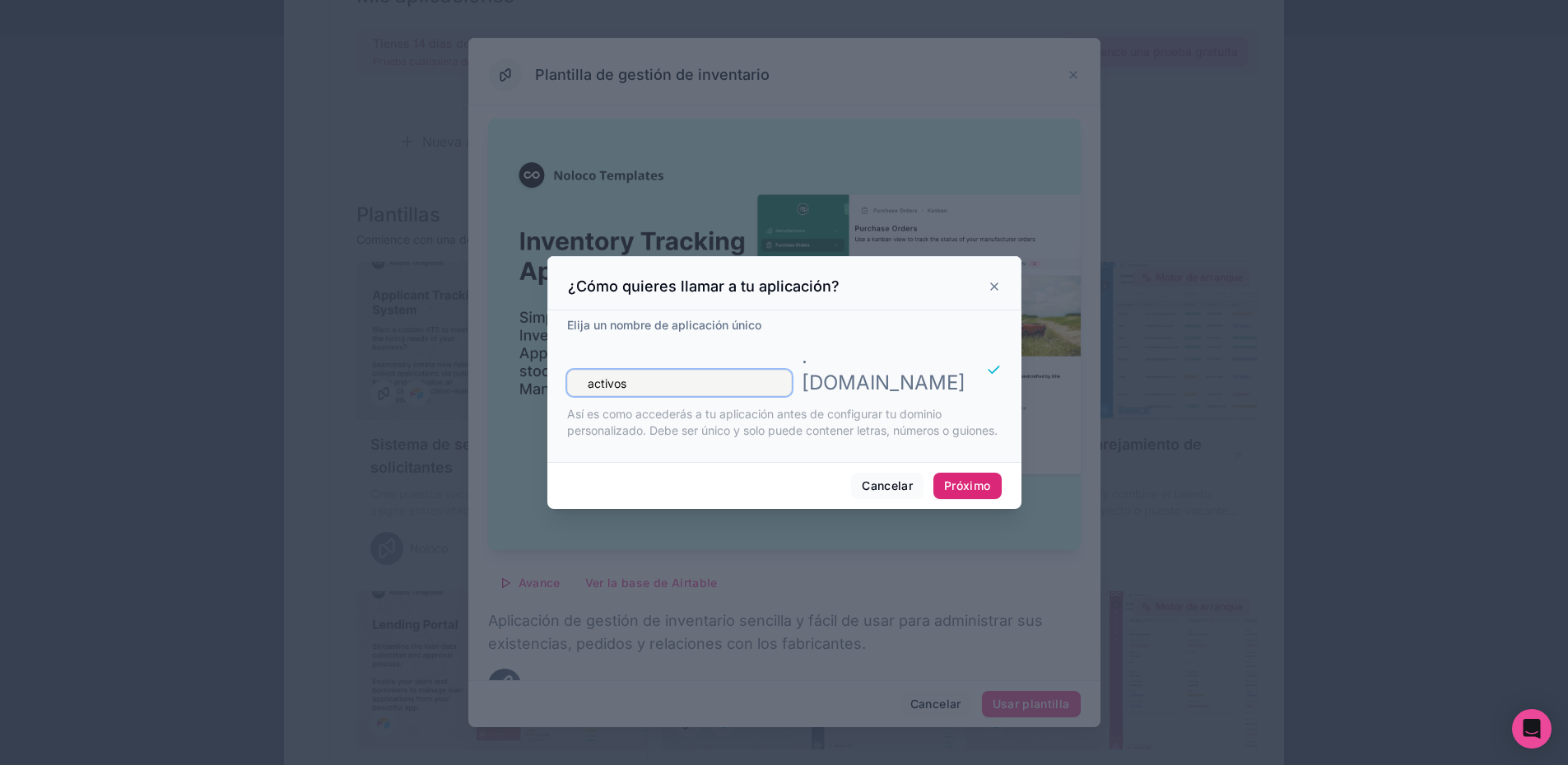
type input "activos"
click at [978, 484] on font "Próximo" at bounding box center [967, 485] width 46 height 14
